Goal: Obtain resource: Download file/media

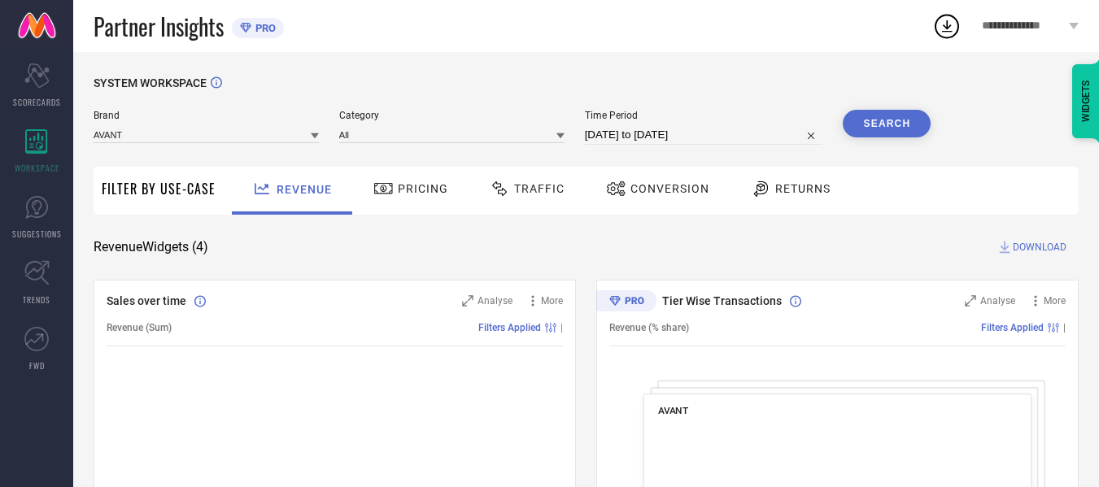
click at [559, 193] on span "Traffic" at bounding box center [539, 188] width 50 height 13
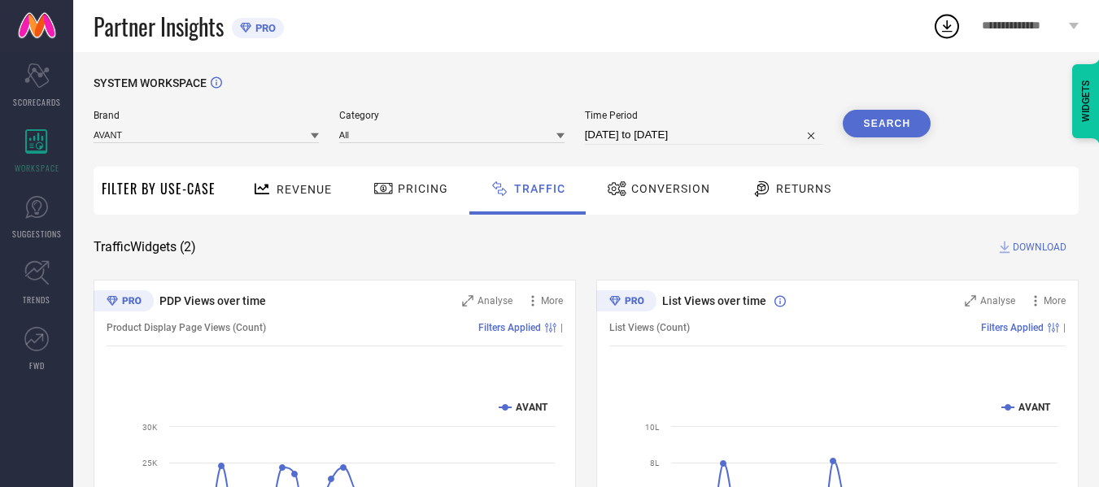
select select "6"
select select "2025"
select select "7"
select select "2025"
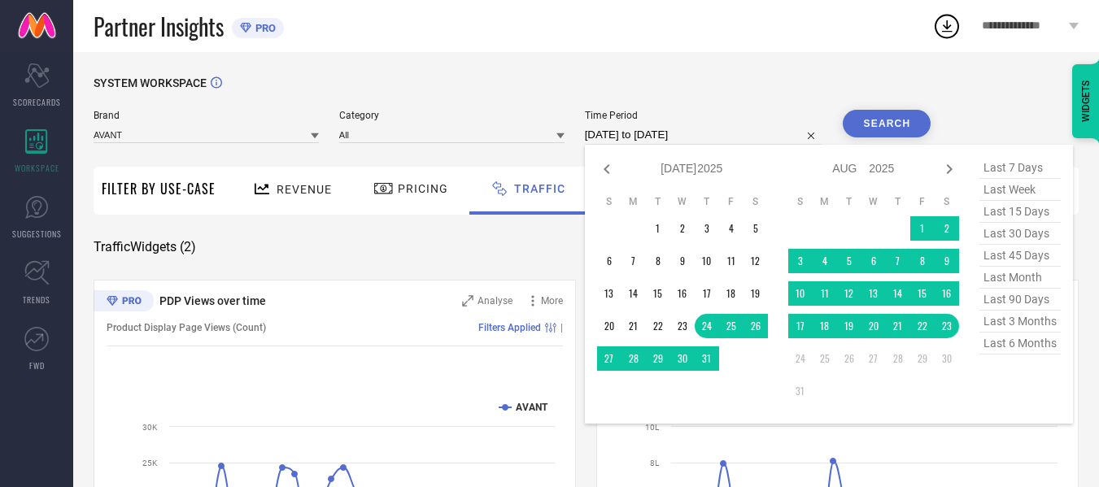
click at [655, 132] on input "[DATE] to [DATE]" at bounding box center [704, 135] width 238 height 20
click at [871, 326] on td "20" at bounding box center [873, 326] width 24 height 24
type input "[DATE] to [DATE]"
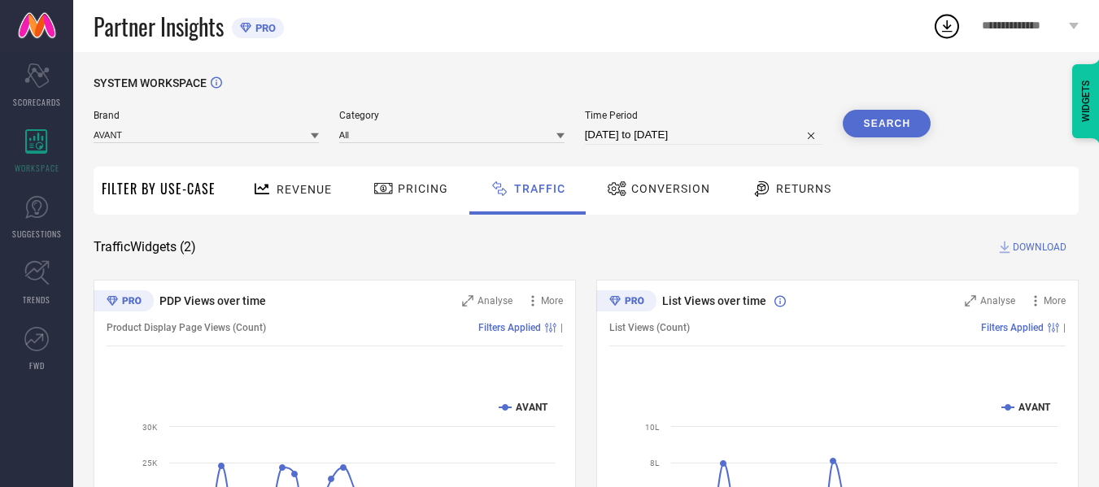
click at [907, 138] on div "Search" at bounding box center [887, 127] width 88 height 35
click at [905, 130] on button "Search" at bounding box center [887, 124] width 88 height 28
click at [1027, 252] on span "DOWNLOAD" at bounding box center [1040, 247] width 54 height 16
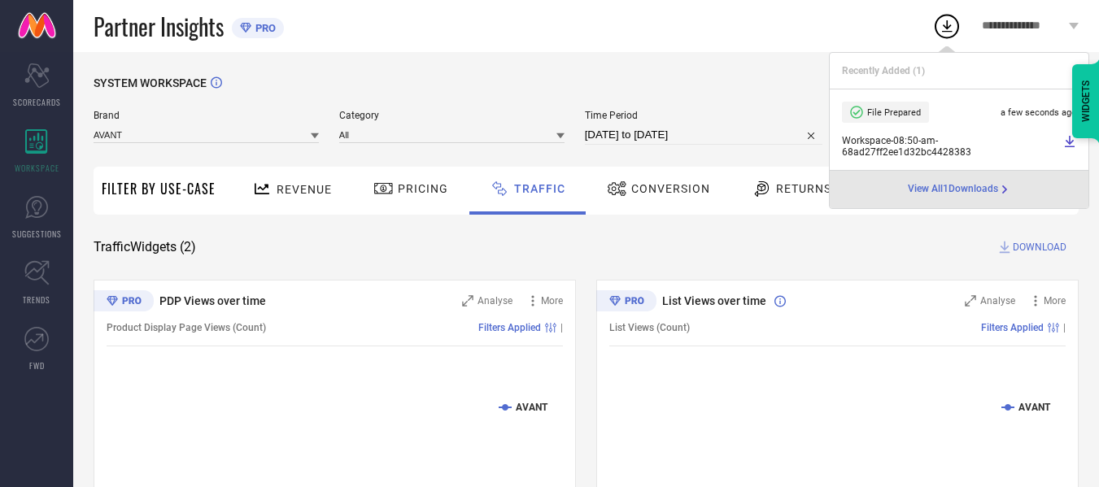
click at [720, 134] on input "[DATE] to [DATE]" at bounding box center [704, 135] width 238 height 20
select select "7"
select select "2025"
select select "8"
select select "2025"
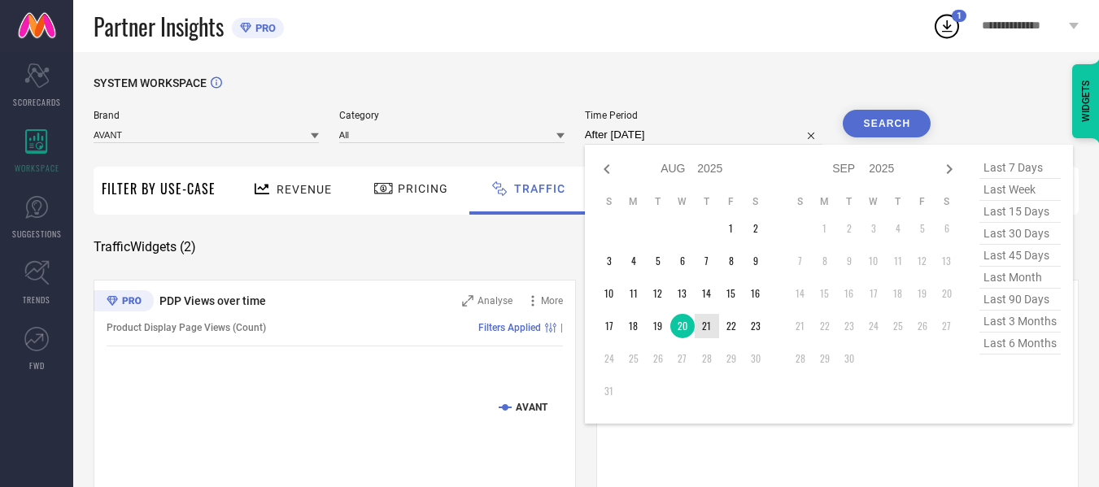
click at [712, 330] on td "21" at bounding box center [707, 326] width 24 height 24
type input "[DATE] to [DATE]"
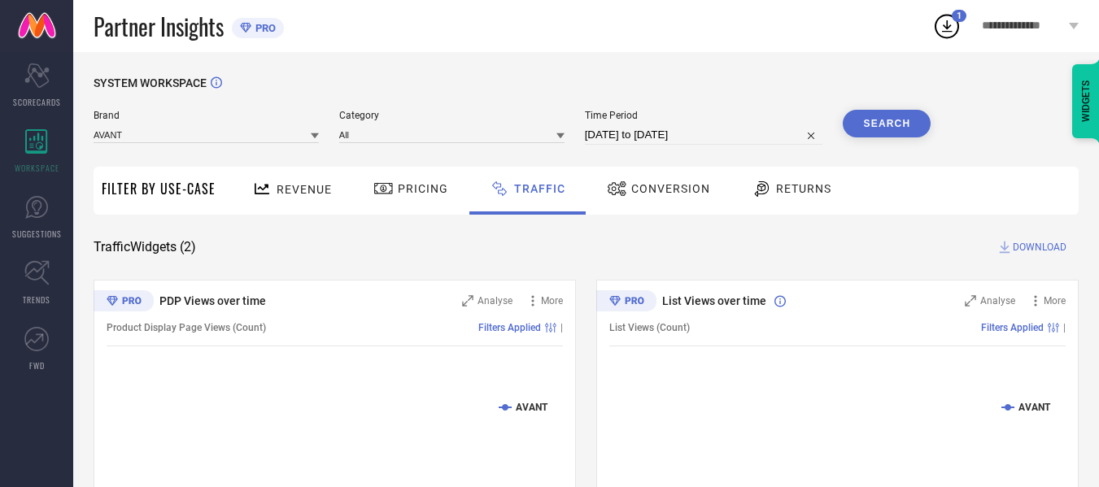
click at [874, 132] on button "Search" at bounding box center [887, 124] width 88 height 28
click at [1026, 247] on span "DOWNLOAD" at bounding box center [1040, 247] width 54 height 16
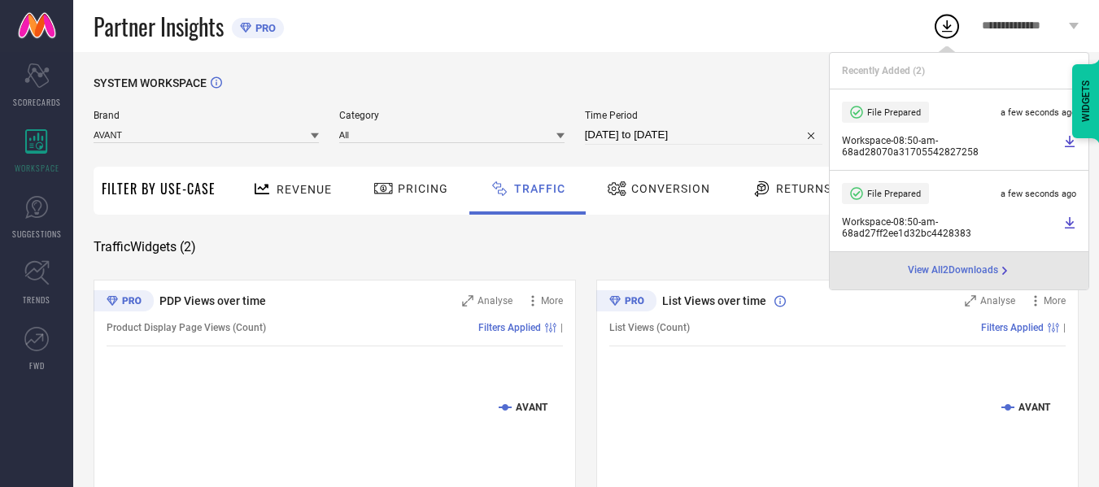
click at [745, 133] on input "[DATE] to [DATE]" at bounding box center [704, 135] width 238 height 20
select select "7"
select select "2025"
select select "8"
select select "2025"
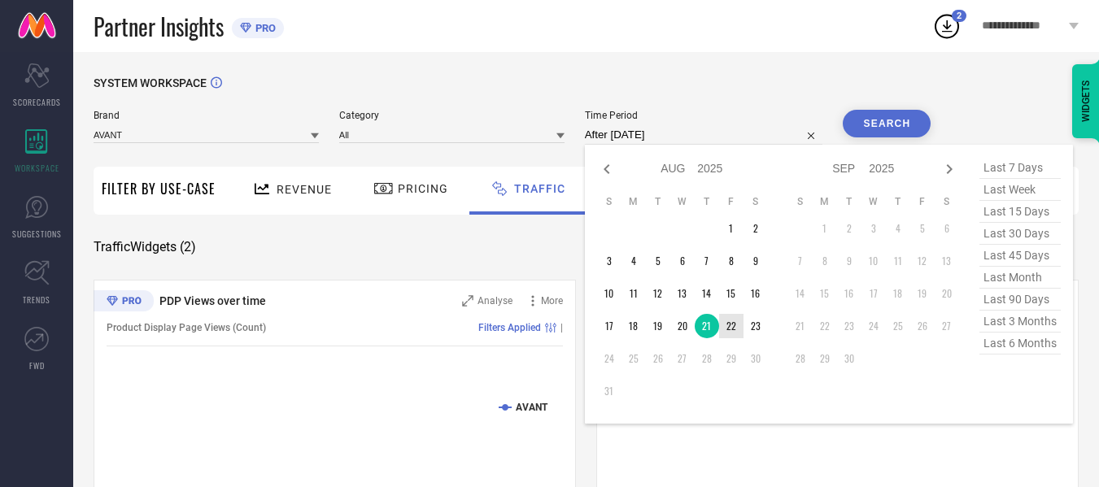
click at [729, 332] on td "22" at bounding box center [731, 326] width 24 height 24
type input "[DATE] to [DATE]"
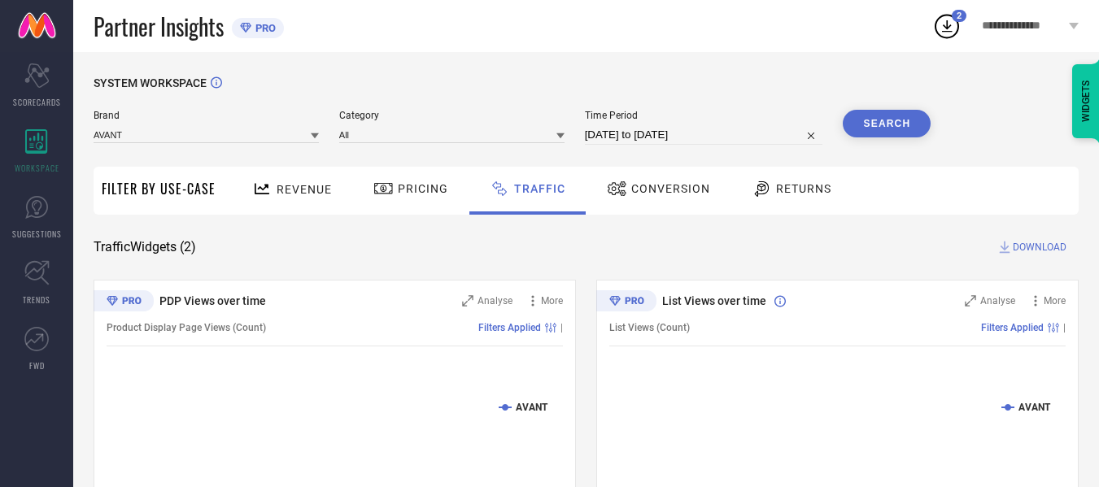
drag, startPoint x: 860, startPoint y: 150, endPoint x: 864, endPoint y: 126, distance: 23.9
click at [860, 149] on div "Brand AVANT Category All Time Period [DATE] to [DATE] Search" at bounding box center [512, 134] width 837 height 49
click at [864, 126] on button "Search" at bounding box center [887, 124] width 88 height 28
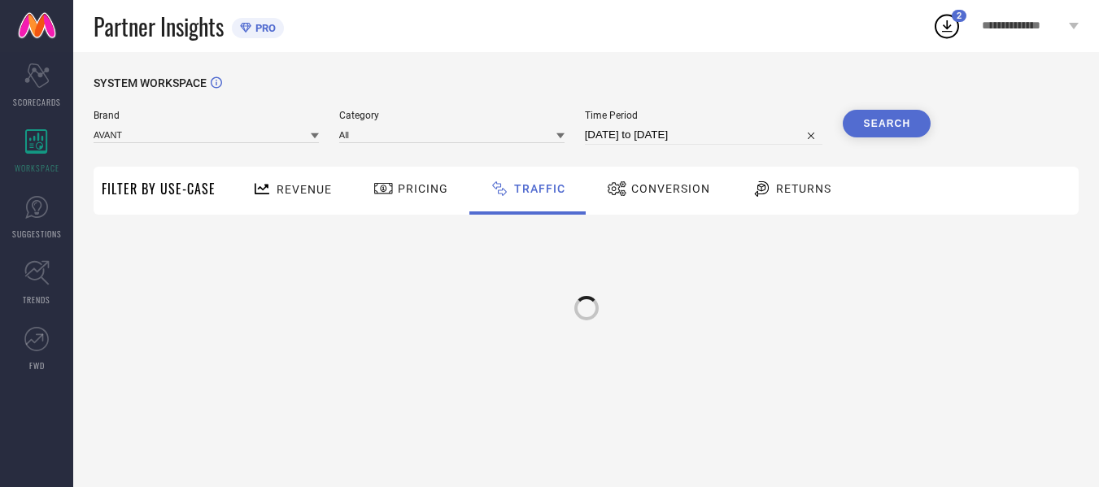
click at [864, 126] on button "Search" at bounding box center [887, 124] width 88 height 28
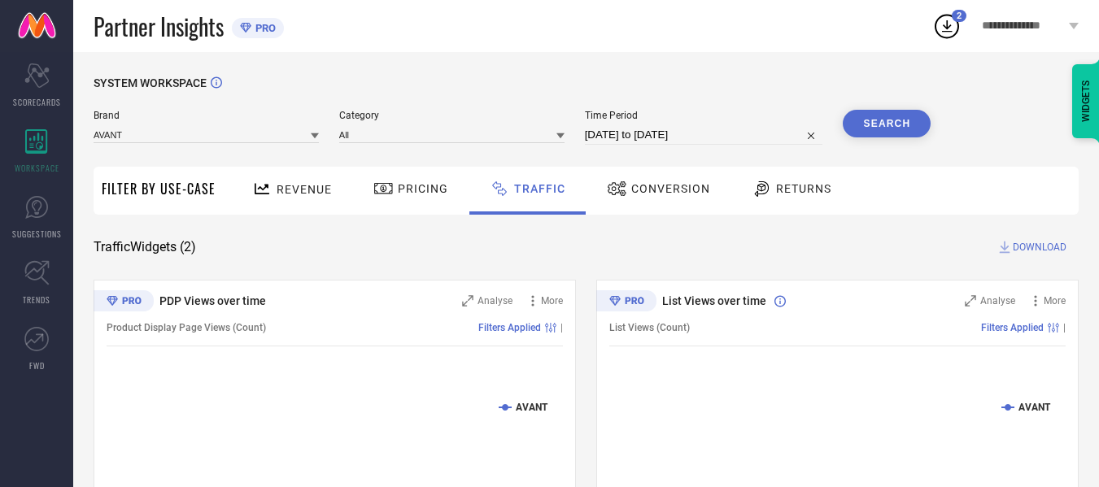
click at [1030, 244] on span "DOWNLOAD" at bounding box center [1040, 247] width 54 height 16
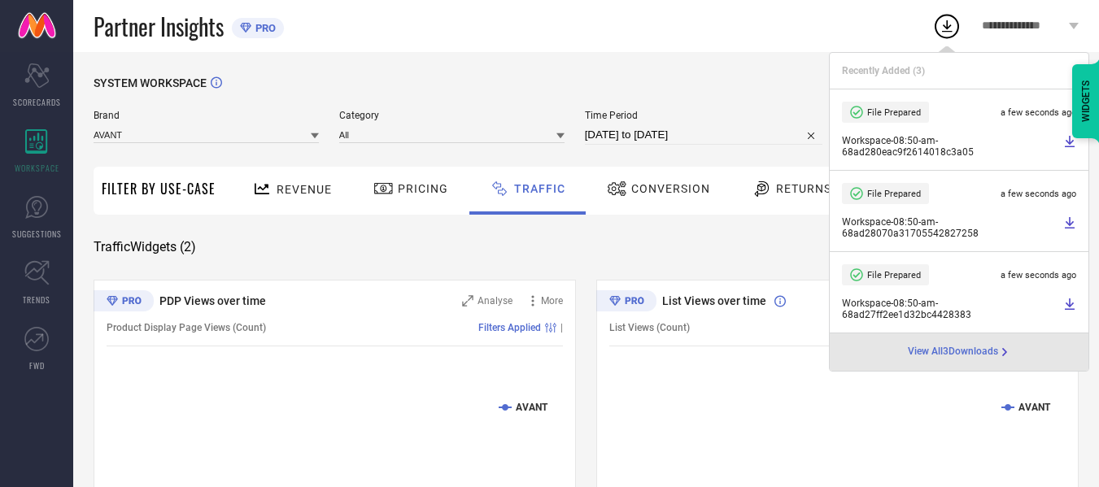
click at [764, 129] on input "[DATE] to [DATE]" at bounding box center [704, 135] width 238 height 20
select select "7"
select select "2025"
select select "8"
select select "2025"
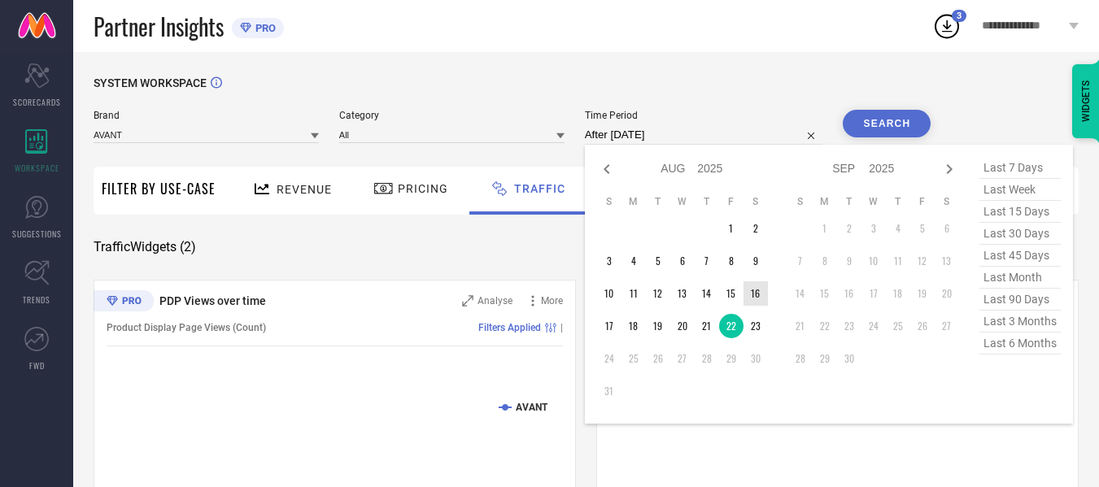
click at [761, 316] on td "23" at bounding box center [755, 326] width 24 height 24
type input "[DATE] to [DATE]"
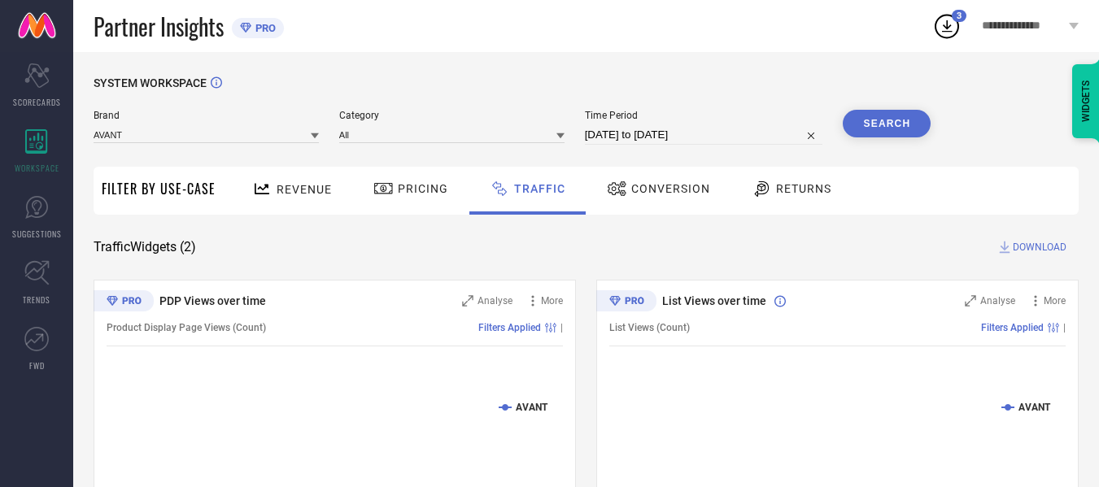
click at [886, 124] on button "Search" at bounding box center [887, 124] width 88 height 28
click at [1039, 255] on span "DOWNLOAD" at bounding box center [1040, 247] width 54 height 16
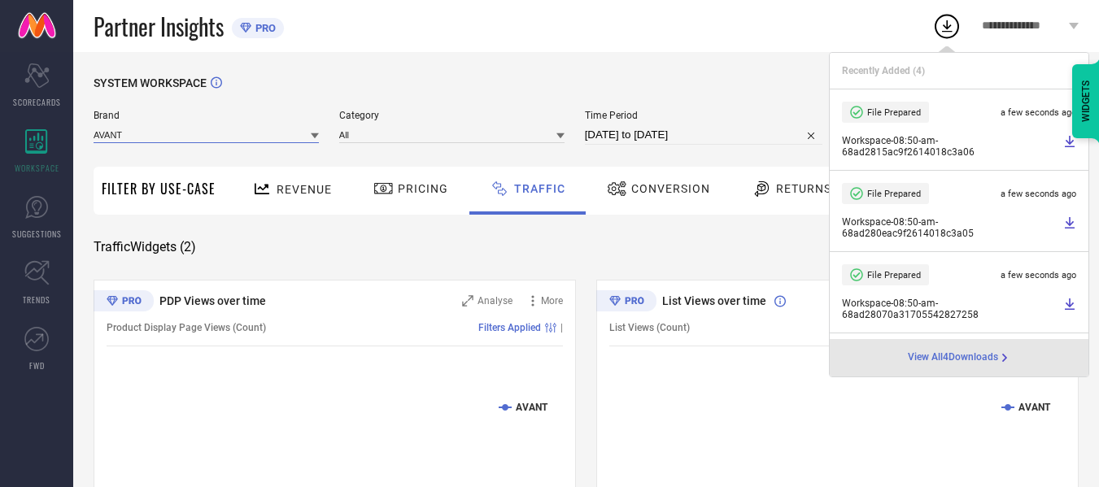
click at [277, 133] on input at bounding box center [206, 134] width 225 height 17
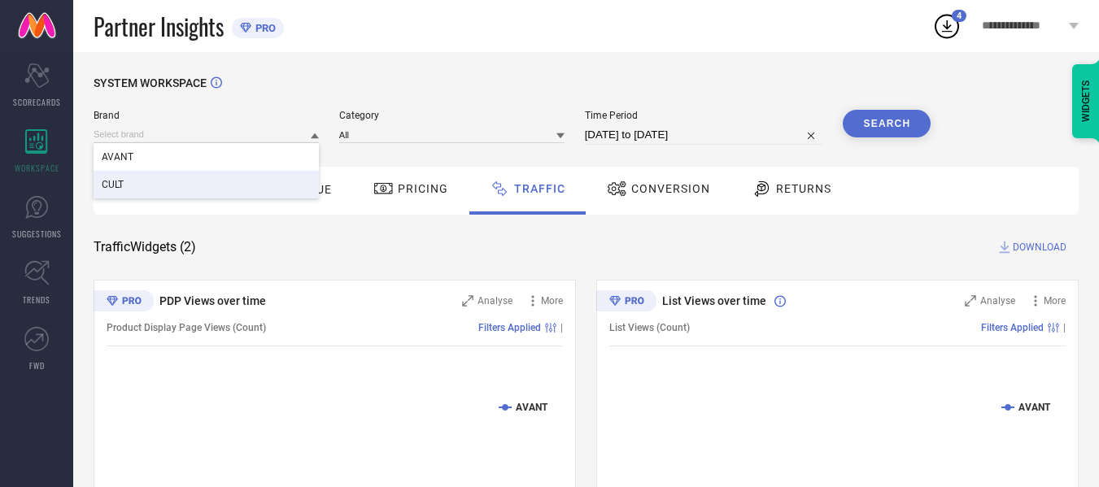
click at [177, 180] on div "CULT" at bounding box center [206, 185] width 225 height 28
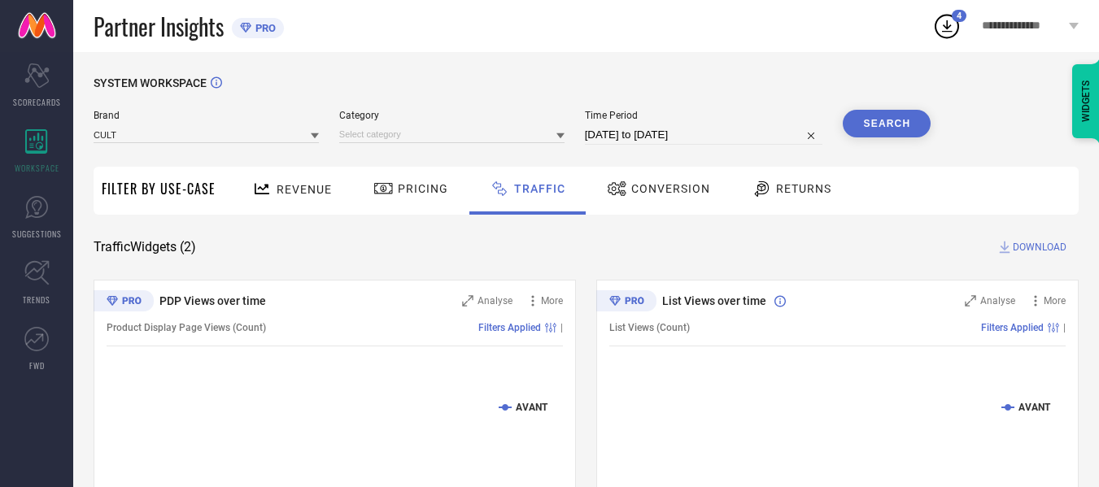
click at [421, 124] on div "Category" at bounding box center [451, 127] width 225 height 35
click at [421, 133] on input at bounding box center [451, 134] width 225 height 17
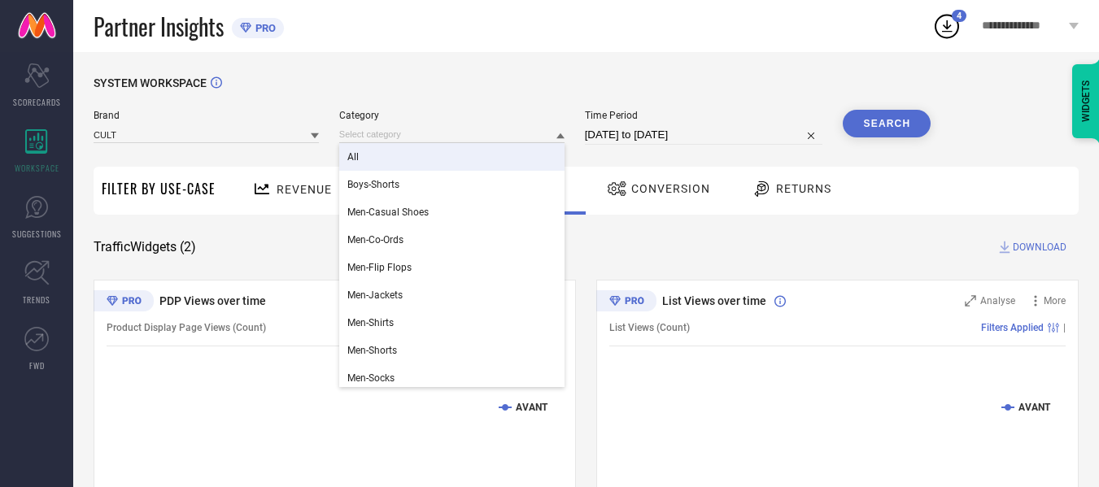
click at [413, 163] on div "All" at bounding box center [451, 157] width 225 height 28
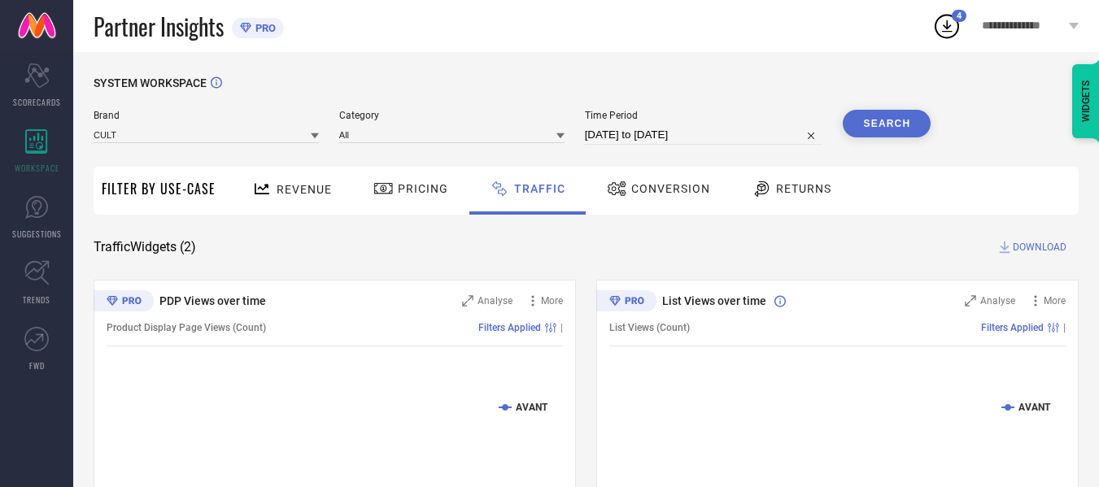
click at [677, 128] on input "[DATE] to [DATE]" at bounding box center [704, 135] width 238 height 20
select select "7"
select select "2025"
select select "8"
select select "2025"
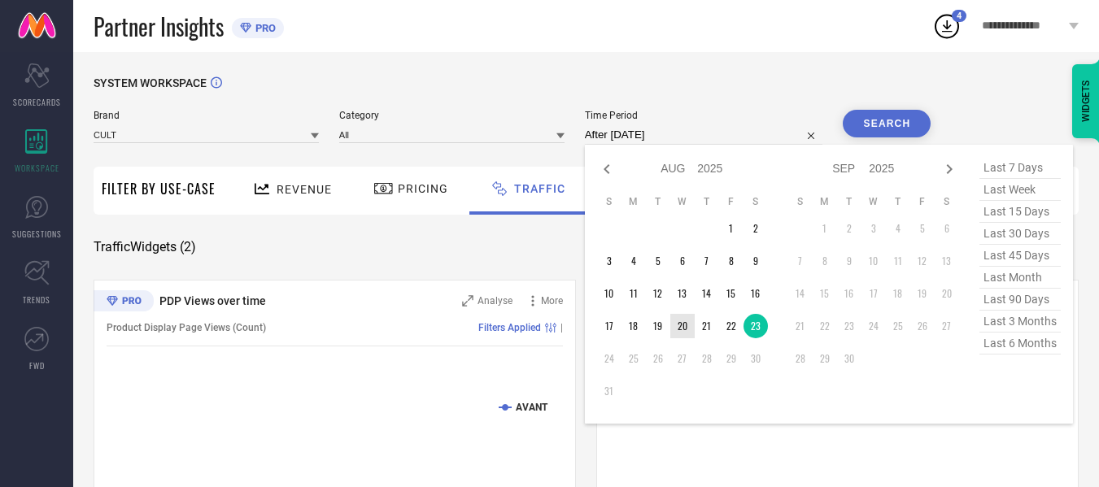
click at [682, 328] on td "20" at bounding box center [682, 326] width 24 height 24
type input "[DATE] to [DATE]"
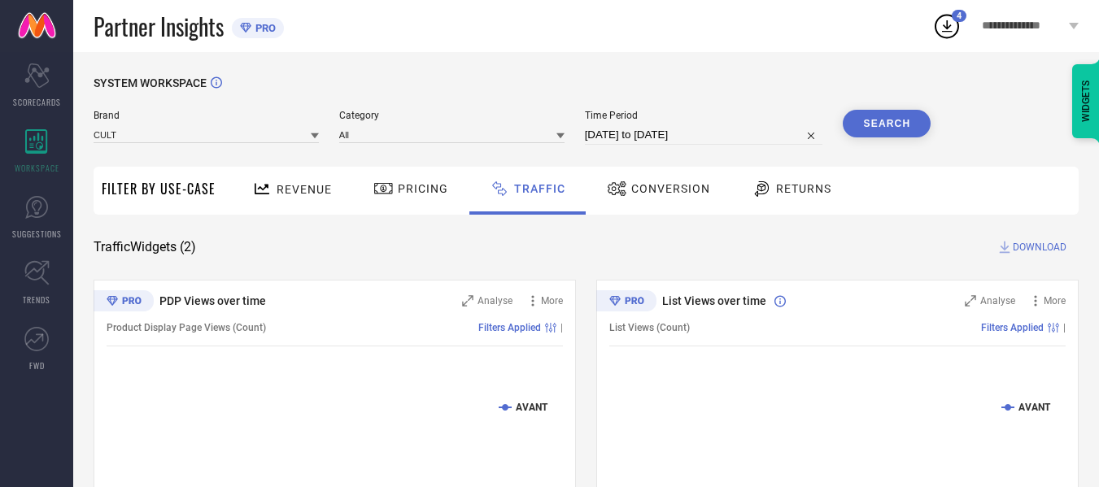
click at [875, 118] on button "Search" at bounding box center [887, 124] width 88 height 28
click at [1058, 247] on span "DOWNLOAD" at bounding box center [1040, 247] width 54 height 16
click at [618, 53] on div "SYSTEM WORKSPACE Brand CULT Category All Time Period [DATE] to [DATE] Search Fi…" at bounding box center [586, 381] width 1026 height 659
click at [752, 135] on input "[DATE] to [DATE]" at bounding box center [704, 135] width 238 height 20
select select "7"
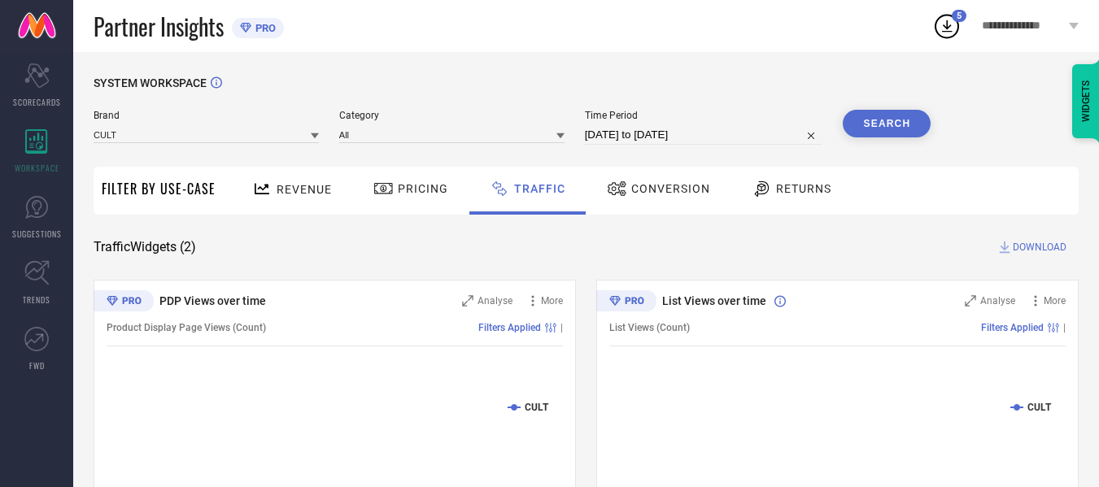
select select "2025"
select select "8"
select select "2025"
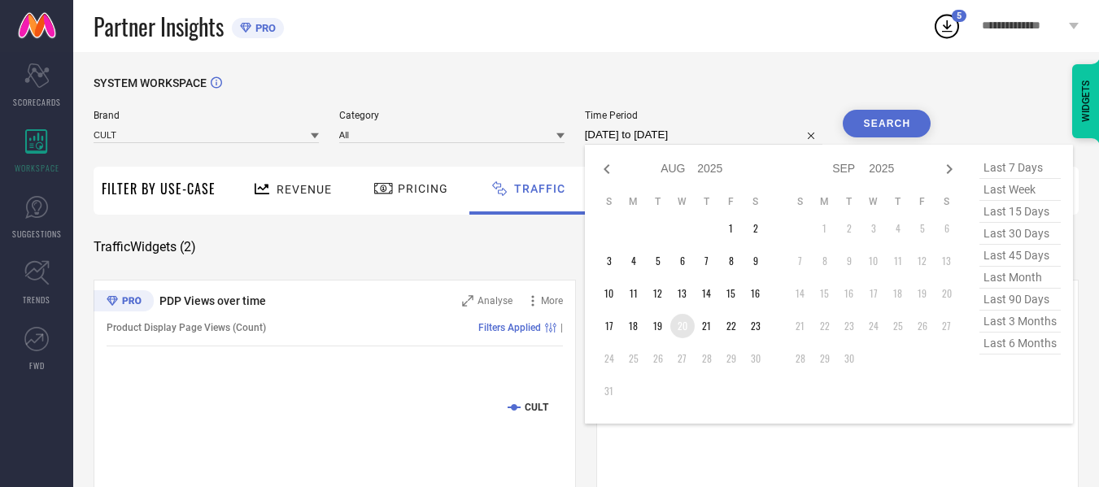
type input "After [DATE]"
click at [688, 318] on td "20" at bounding box center [682, 326] width 24 height 24
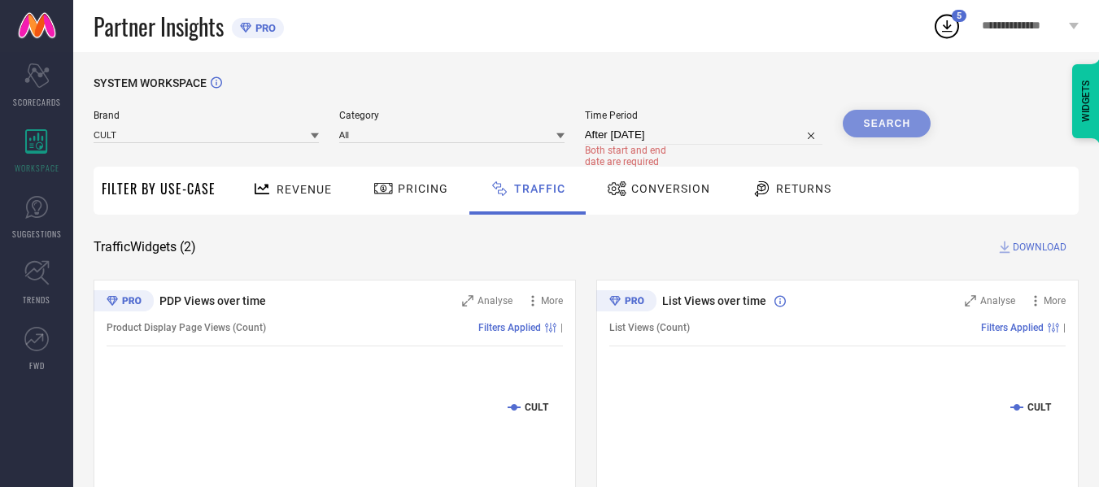
click at [873, 129] on div "Search" at bounding box center [887, 124] width 88 height 28
select select "7"
select select "2025"
select select "8"
select select "2025"
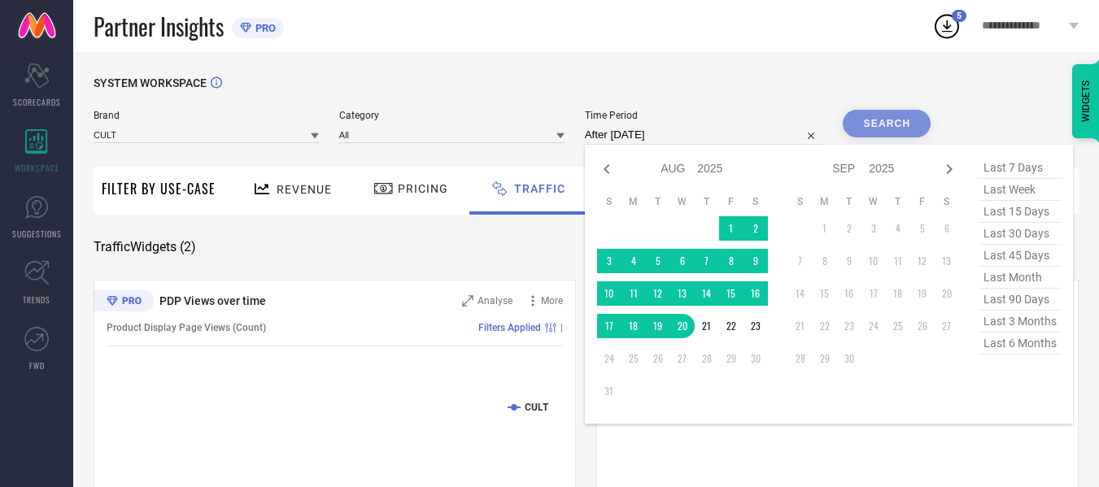
click at [678, 132] on input "After [DATE]" at bounding box center [704, 135] width 238 height 20
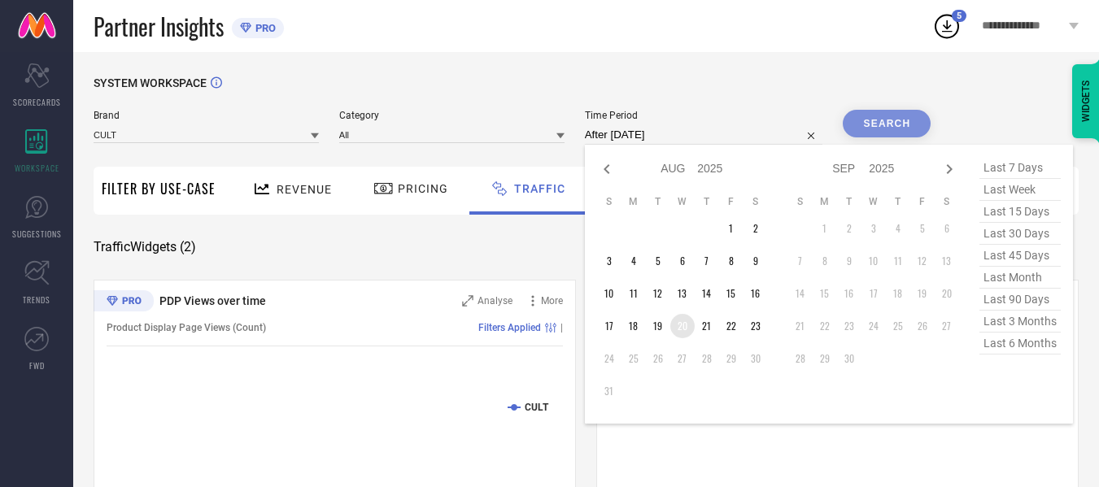
type input "[DATE] to [DATE]"
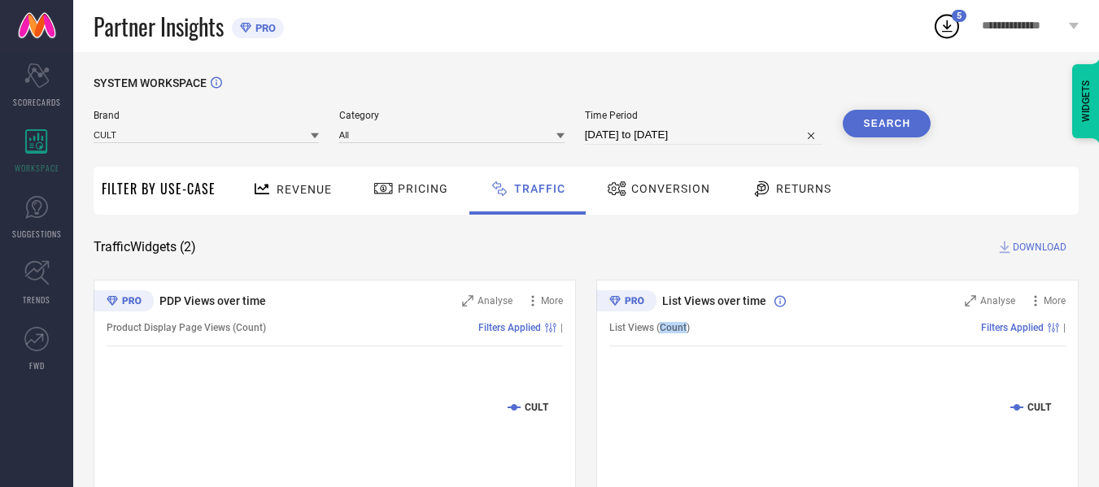
click at [679, 327] on span "List Views (Count)" at bounding box center [649, 327] width 81 height 11
click at [417, 117] on span "Category" at bounding box center [451, 115] width 225 height 11
click at [413, 123] on div "Category All" at bounding box center [451, 127] width 225 height 35
drag, startPoint x: 516, startPoint y: 187, endPoint x: 48, endPoint y: 163, distance: 469.1
click at [516, 188] on span "Traffic" at bounding box center [539, 188] width 51 height 13
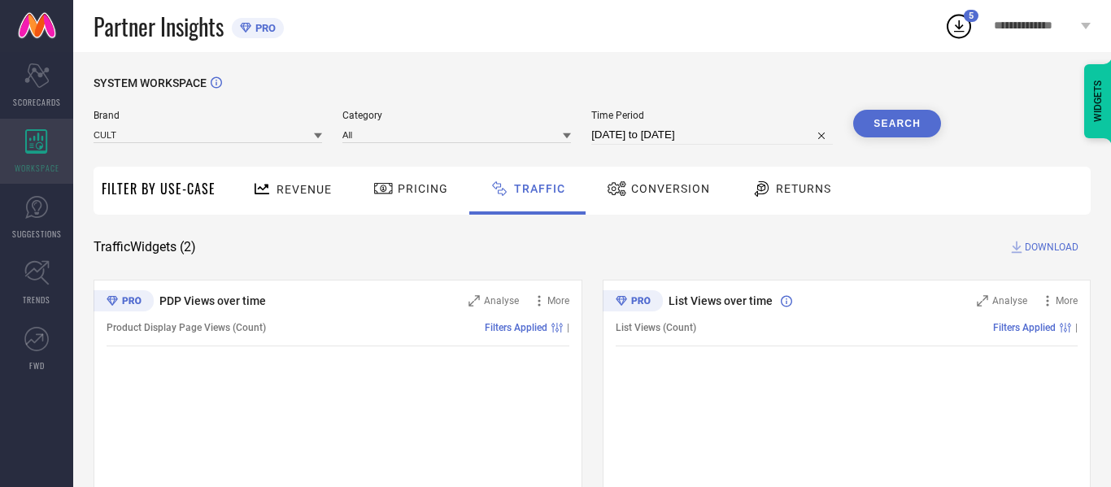
click at [8, 157] on div "WORKSPACE" at bounding box center [36, 151] width 73 height 65
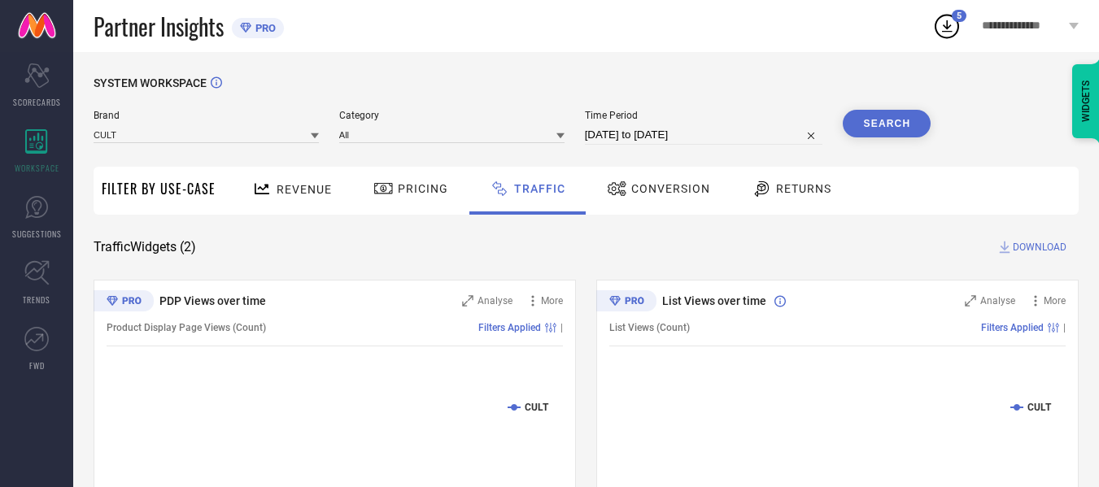
click at [213, 191] on span "Filter By Use-Case" at bounding box center [159, 189] width 114 height 20
click at [260, 194] on icon at bounding box center [262, 188] width 15 height 11
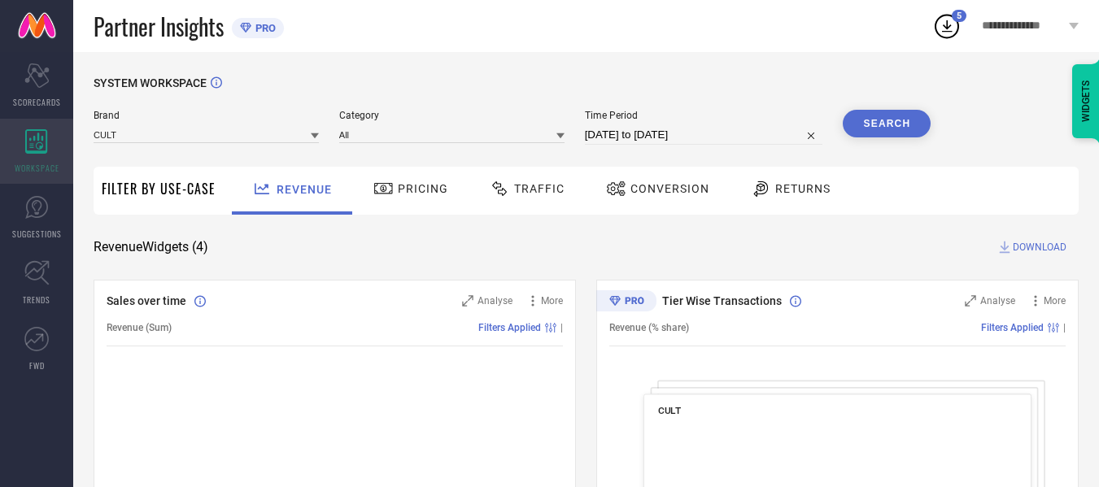
click at [41, 139] on icon at bounding box center [36, 141] width 23 height 24
click at [509, 194] on div at bounding box center [502, 189] width 24 height 20
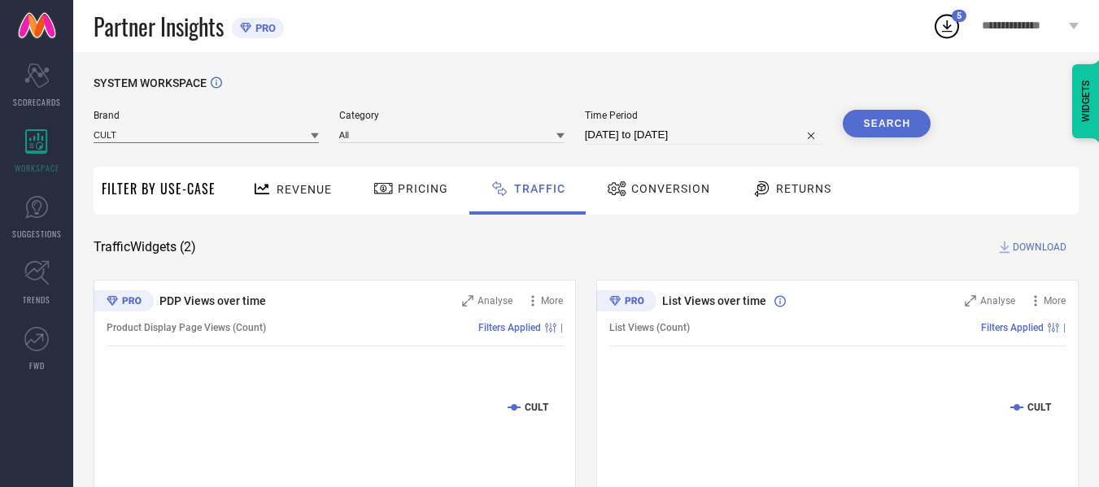
click at [226, 137] on input at bounding box center [206, 134] width 225 height 17
click at [259, 158] on div "CULT" at bounding box center [206, 157] width 225 height 28
click at [643, 137] on input "[DATE] to [DATE]" at bounding box center [704, 135] width 238 height 20
select select "7"
select select "2025"
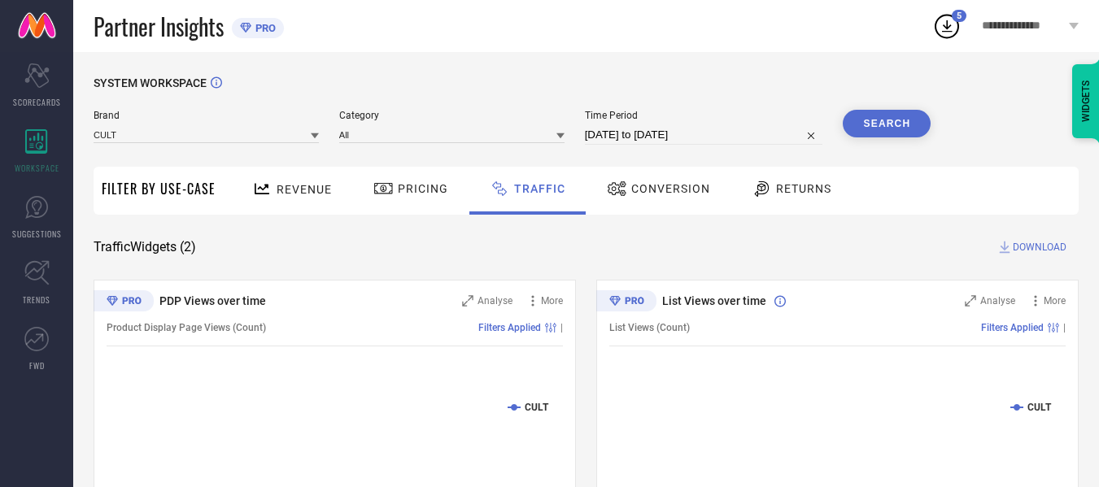
select select "8"
select select "2025"
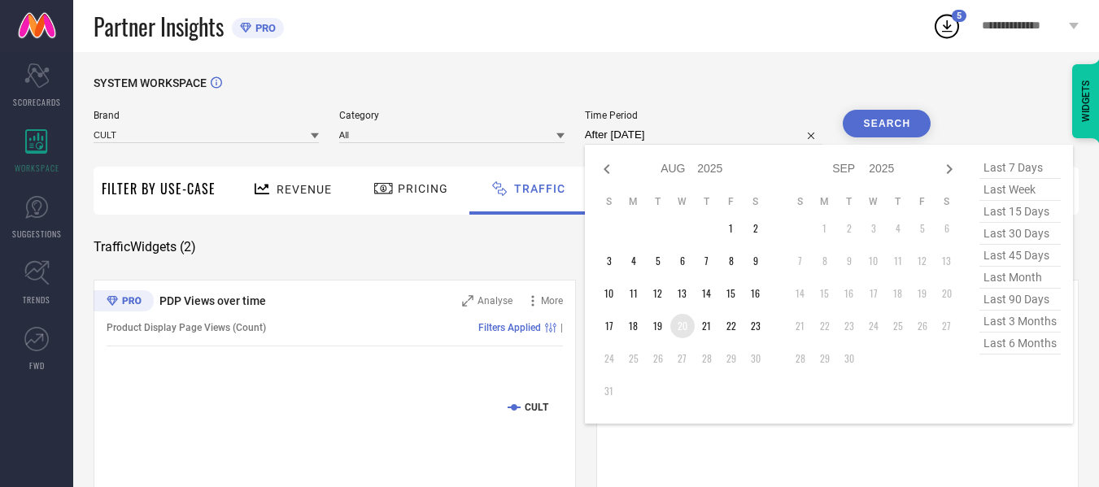
click at [683, 327] on td "20" at bounding box center [682, 326] width 24 height 24
type input "[DATE] to [DATE]"
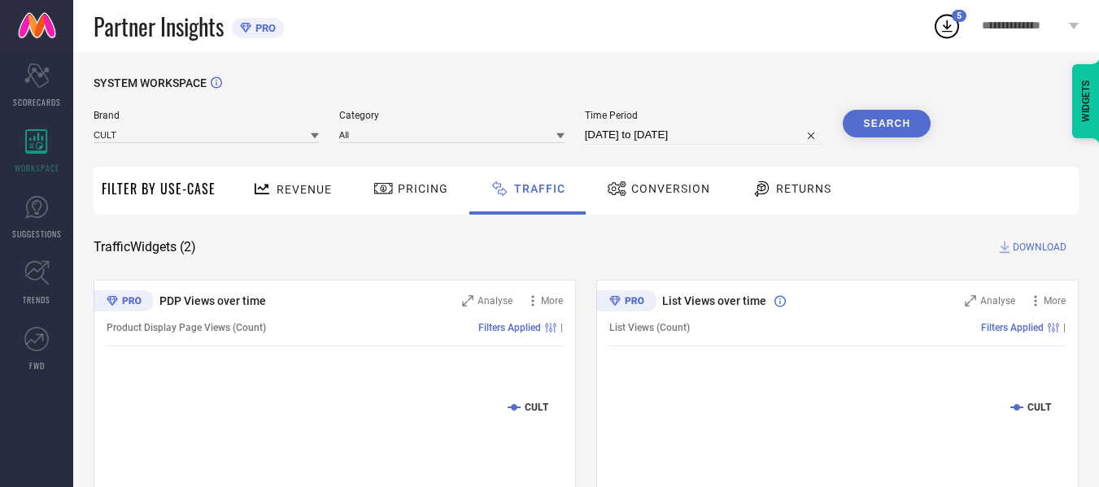
click at [904, 140] on div "Search" at bounding box center [887, 127] width 88 height 35
click at [903, 125] on button "Search" at bounding box center [887, 124] width 88 height 28
click at [1033, 246] on span "DOWNLOAD" at bounding box center [1040, 247] width 54 height 16
click at [756, 139] on input "[DATE] to [DATE]" at bounding box center [704, 135] width 238 height 20
select select "7"
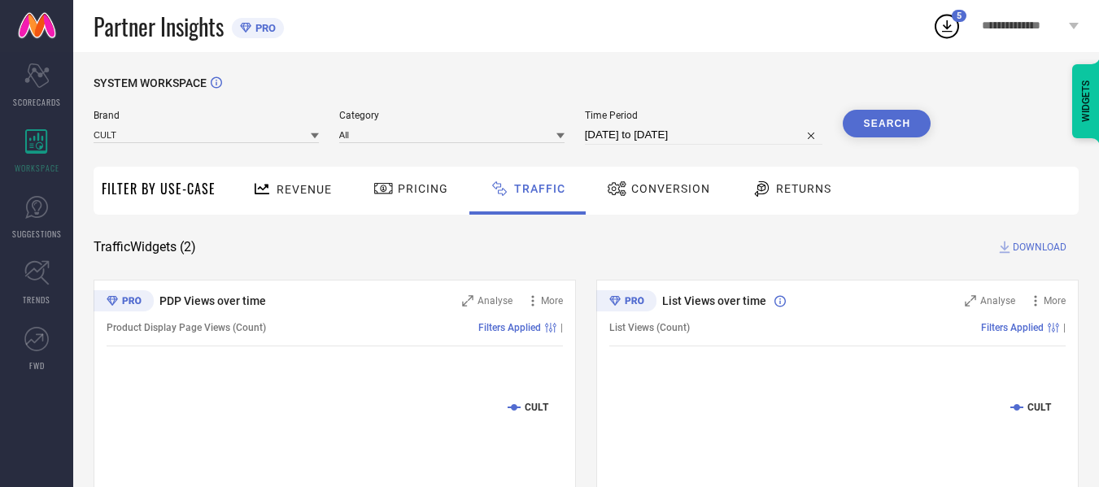
select select "2025"
select select "8"
select select "2025"
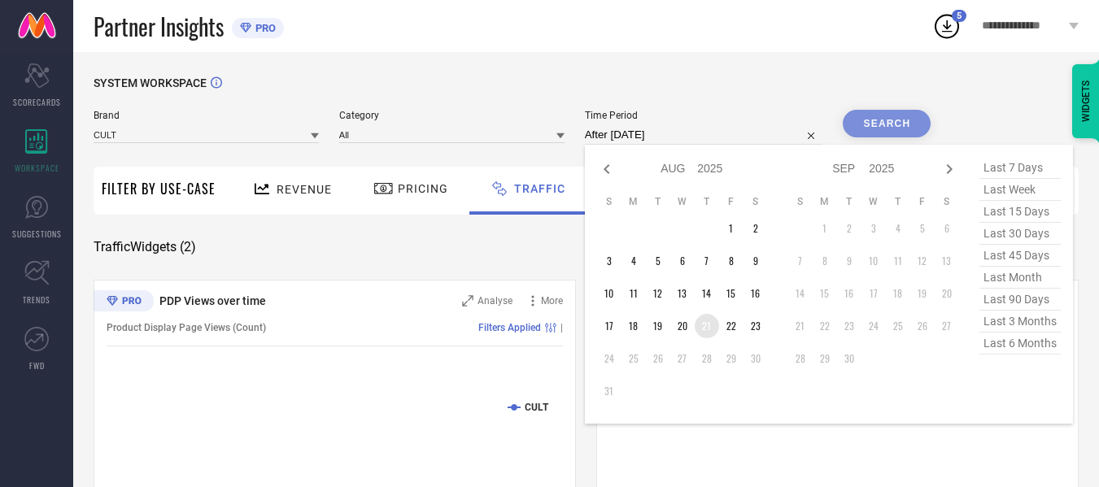
click at [709, 323] on td "21" at bounding box center [707, 326] width 24 height 24
type input "[DATE] to [DATE]"
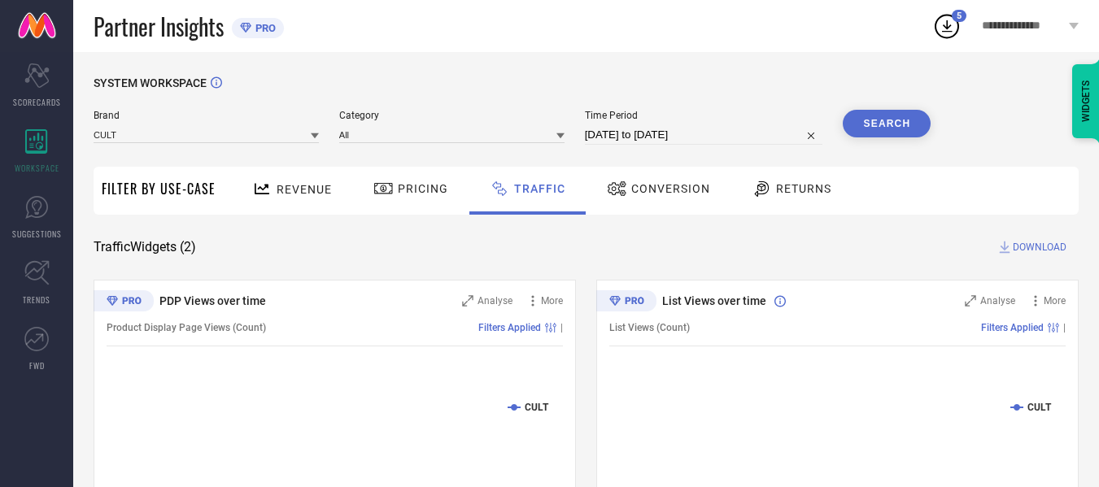
click at [875, 123] on button "Search" at bounding box center [887, 124] width 88 height 28
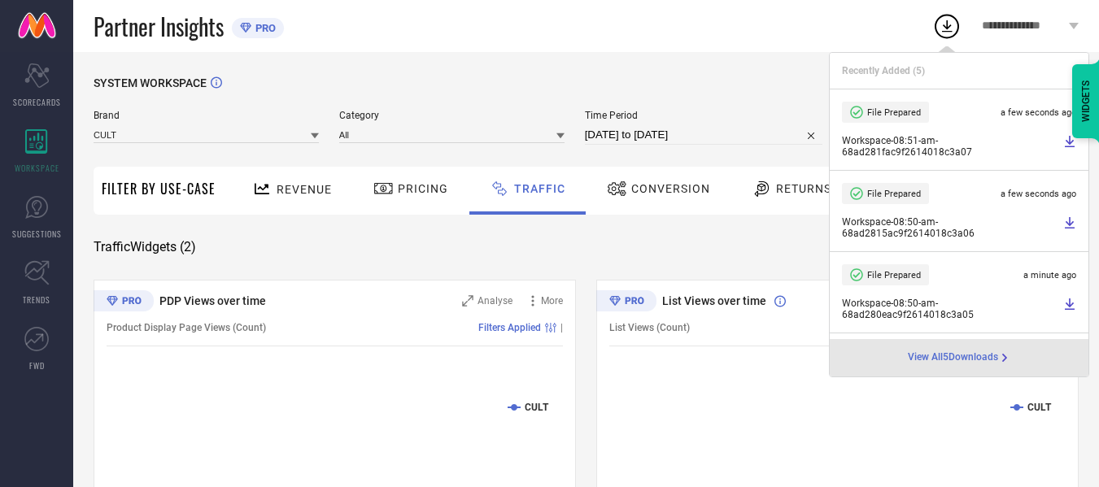
click at [693, 68] on div "SYSTEM WORKSPACE Brand CULT Category All Time Period [DATE] to [DATE] Search Fi…" at bounding box center [586, 381] width 1026 height 659
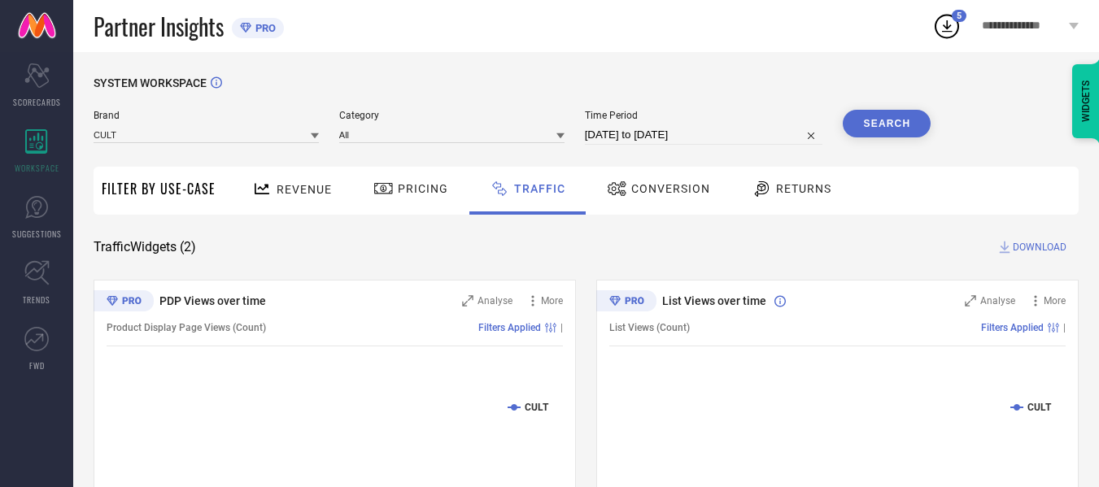
click at [852, 124] on button "Search" at bounding box center [887, 124] width 88 height 28
click at [1028, 249] on span "DOWNLOAD" at bounding box center [1040, 247] width 54 height 16
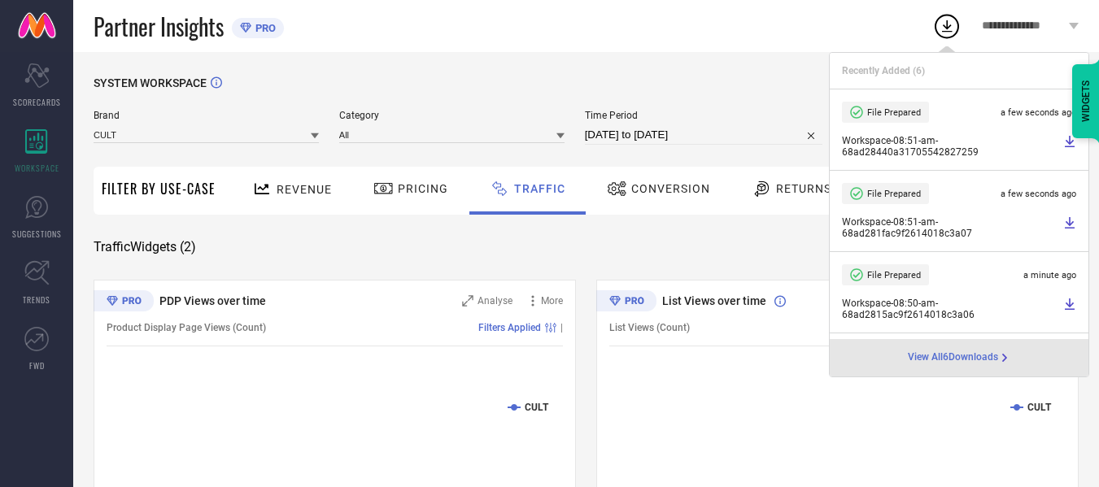
click at [738, 137] on input "[DATE] to [DATE]" at bounding box center [704, 135] width 238 height 20
select select "7"
select select "2025"
select select "8"
select select "2025"
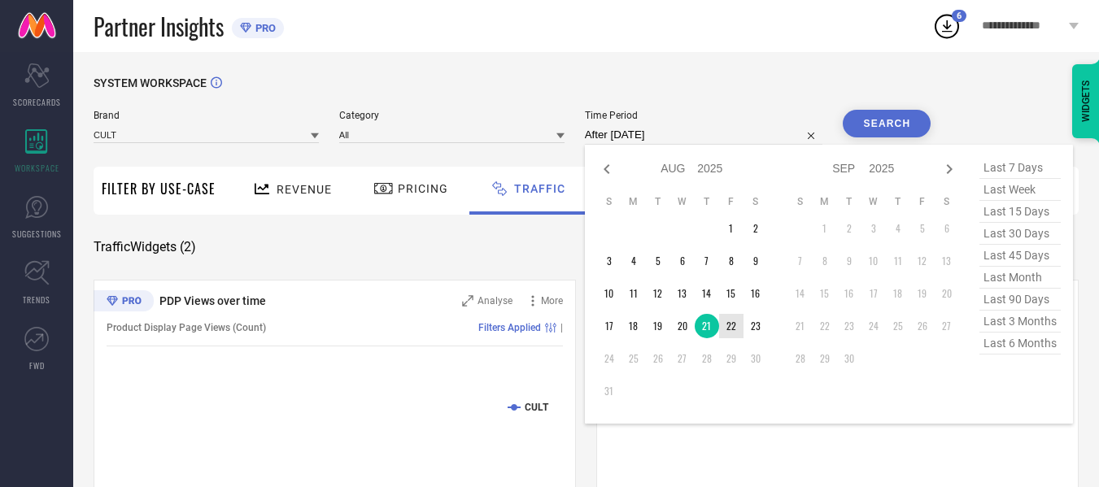
click at [734, 329] on td "22" at bounding box center [731, 326] width 24 height 24
type input "[DATE] to [DATE]"
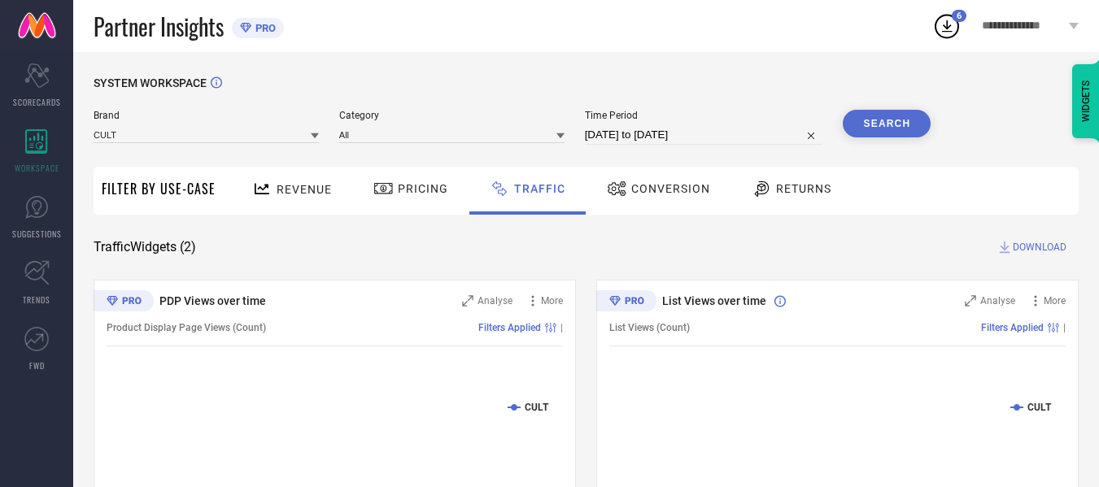
click at [891, 134] on button "Search" at bounding box center [887, 124] width 88 height 28
click at [1022, 250] on span "DOWNLOAD" at bounding box center [1040, 247] width 54 height 16
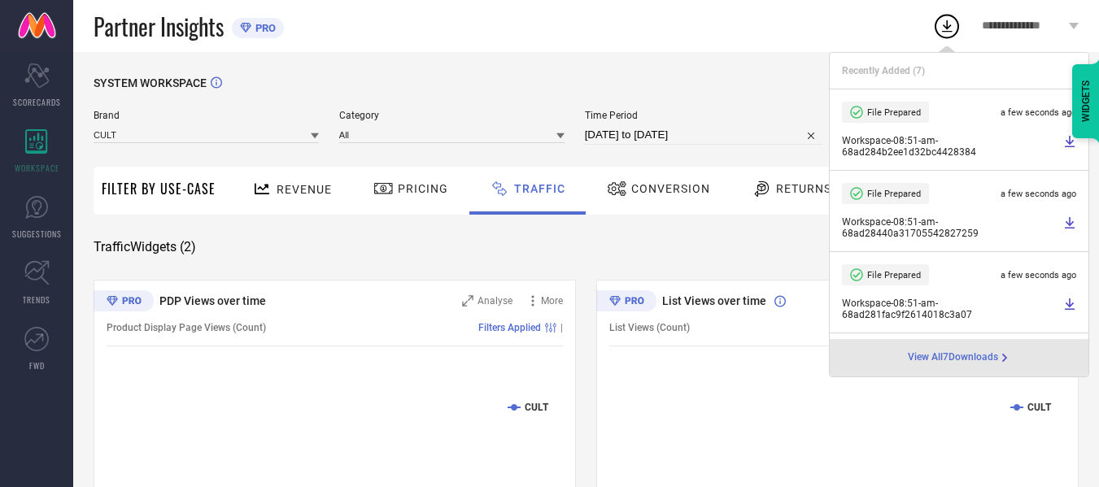
click at [739, 135] on input "[DATE] to [DATE]" at bounding box center [704, 135] width 238 height 20
select select "7"
select select "2025"
select select "8"
select select "2025"
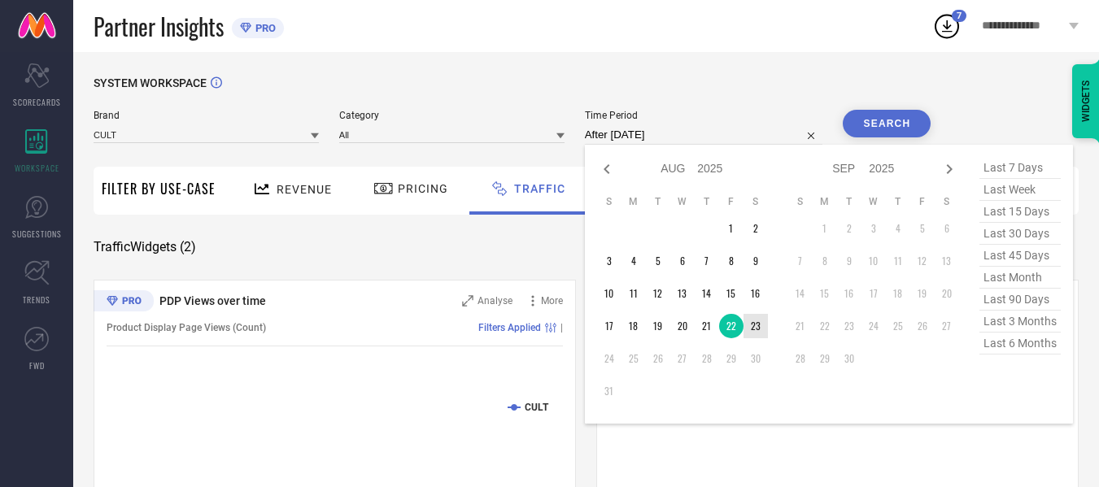
click at [756, 331] on td "23" at bounding box center [755, 326] width 24 height 24
type input "[DATE] to [DATE]"
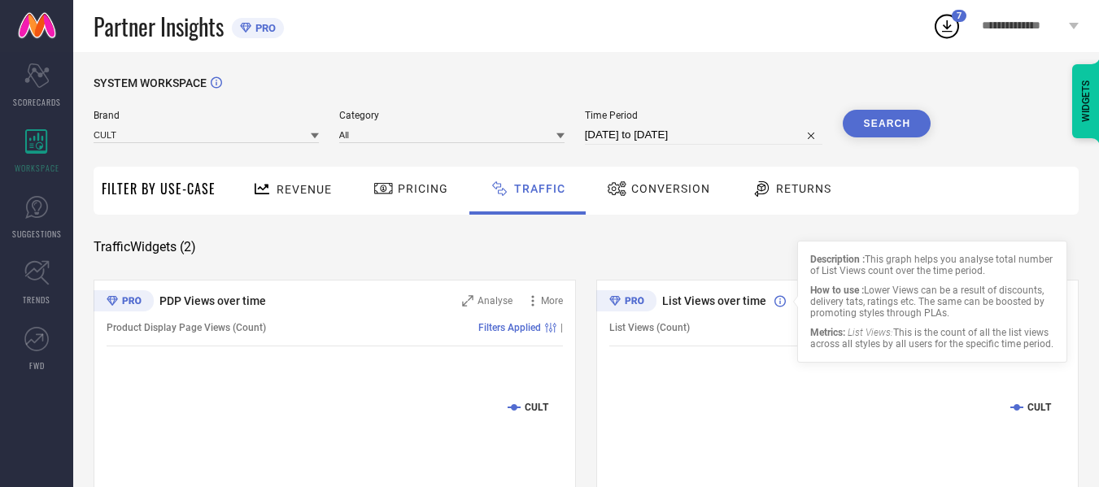
click at [887, 135] on button "Search" at bounding box center [887, 124] width 88 height 28
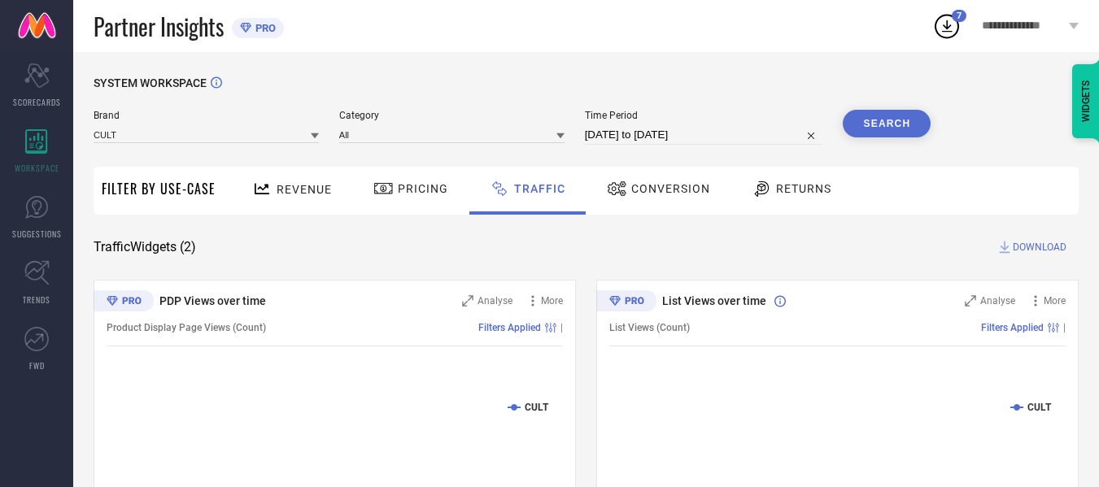
click at [1049, 246] on span "DOWNLOAD" at bounding box center [1040, 247] width 54 height 16
